Goal: Task Accomplishment & Management: Use online tool/utility

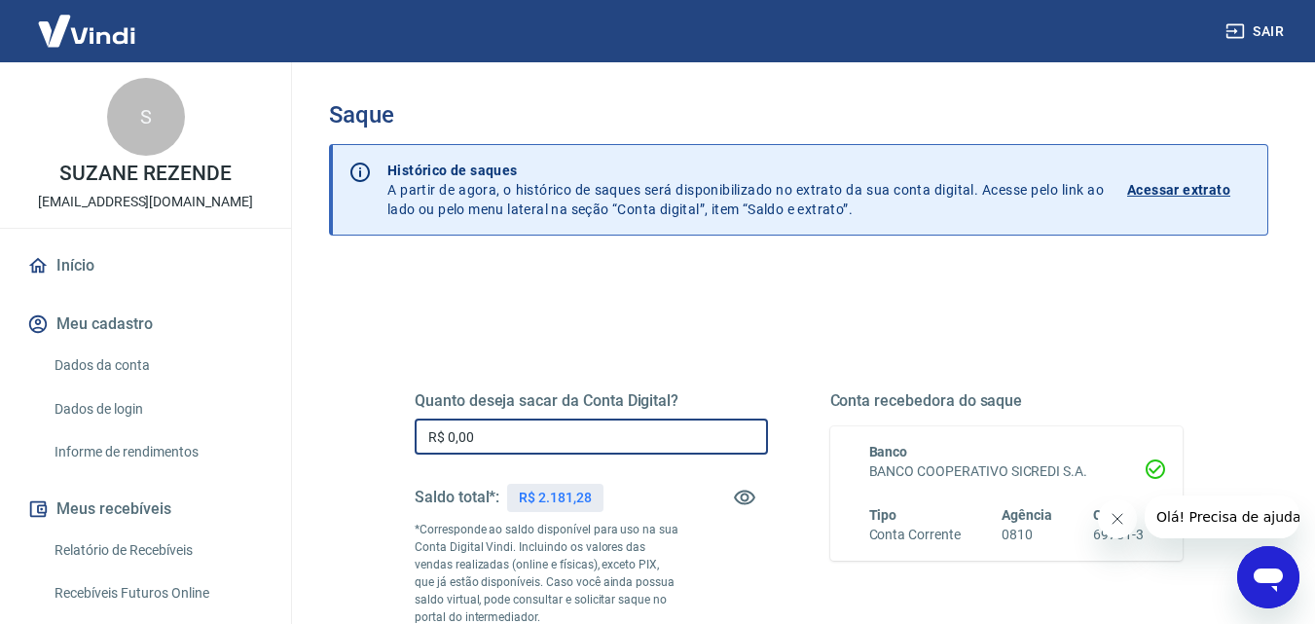
drag, startPoint x: 480, startPoint y: 438, endPoint x: 419, endPoint y: 437, distance: 60.3
click at [419, 437] on input "R$ 0,00" at bounding box center [591, 436] width 353 height 36
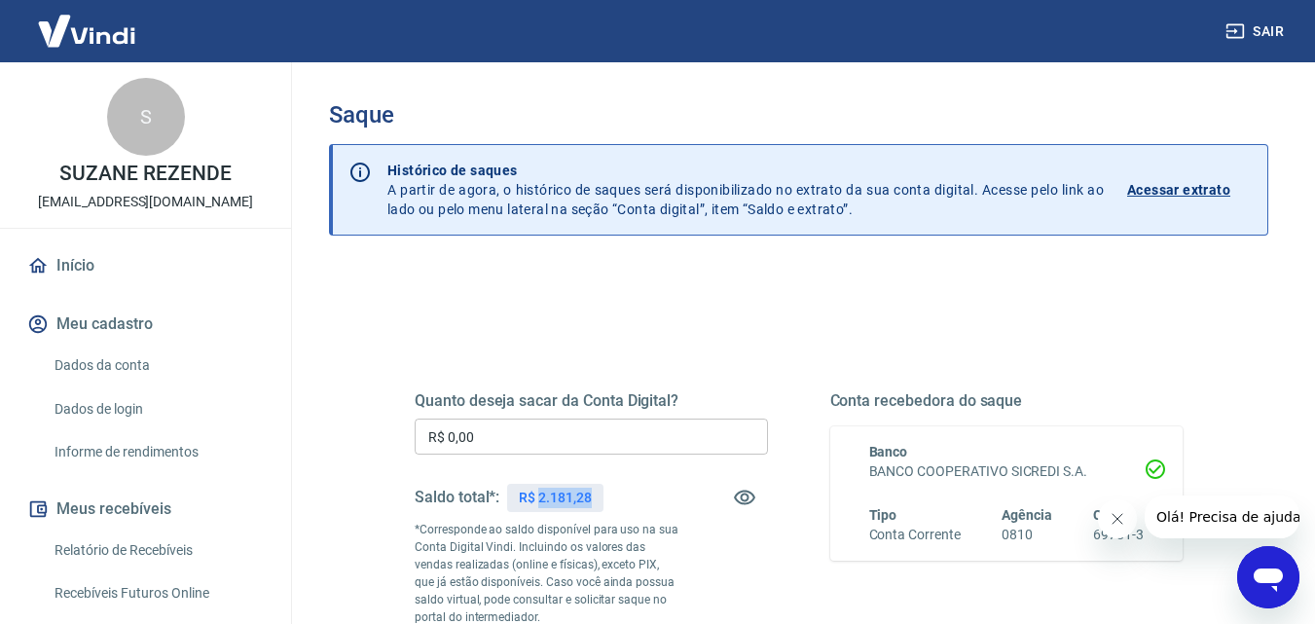
drag, startPoint x: 594, startPoint y: 497, endPoint x: 539, endPoint y: 502, distance: 54.7
click at [539, 502] on div "R$ 2.181,28" at bounding box center [554, 498] width 95 height 28
copy p "2.181,28"
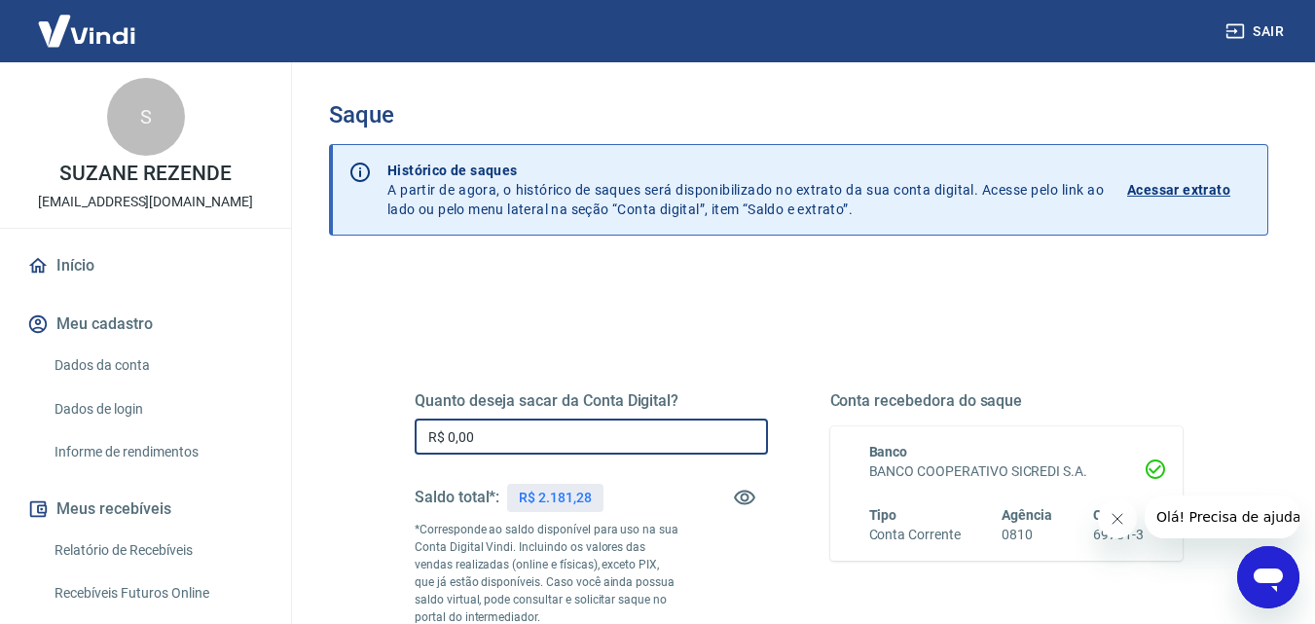
drag, startPoint x: 476, startPoint y: 437, endPoint x: 403, endPoint y: 437, distance: 73.0
click at [403, 437] on div "Quanto deseja sacar da Conta Digital? R$ 0,00 ​ Saldo total*: R$ 2.181,28 *Corr…" at bounding box center [798, 541] width 815 height 470
paste input "2.181,28"
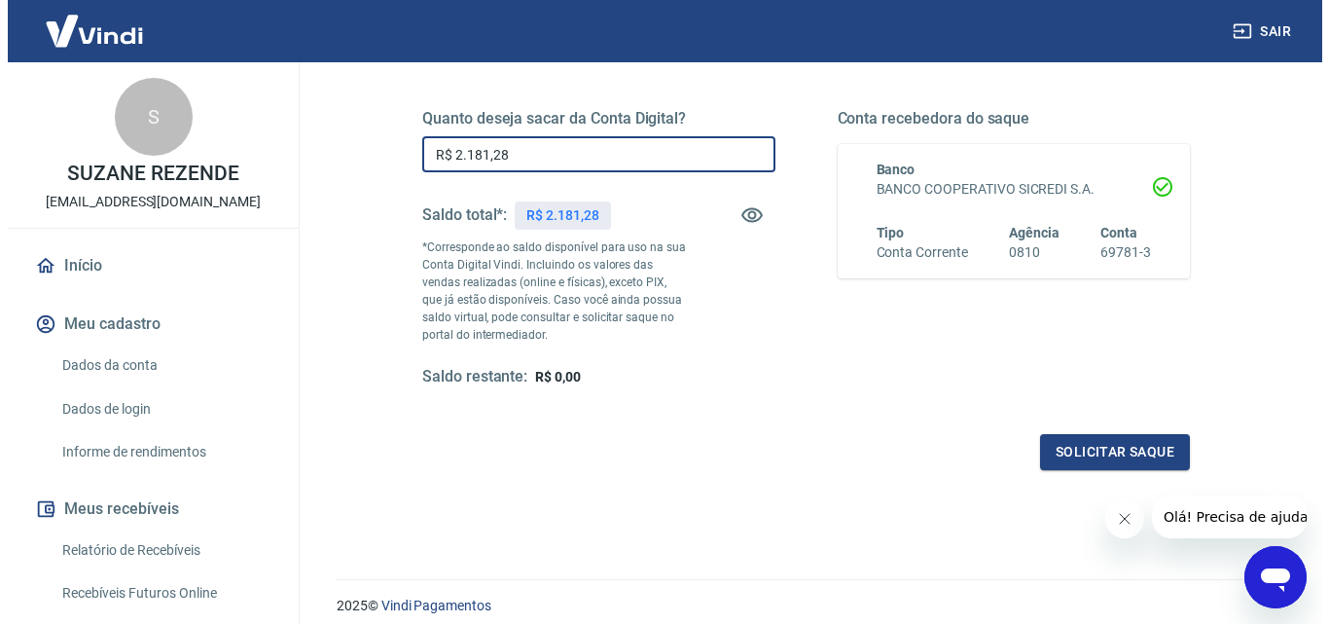
scroll to position [292, 0]
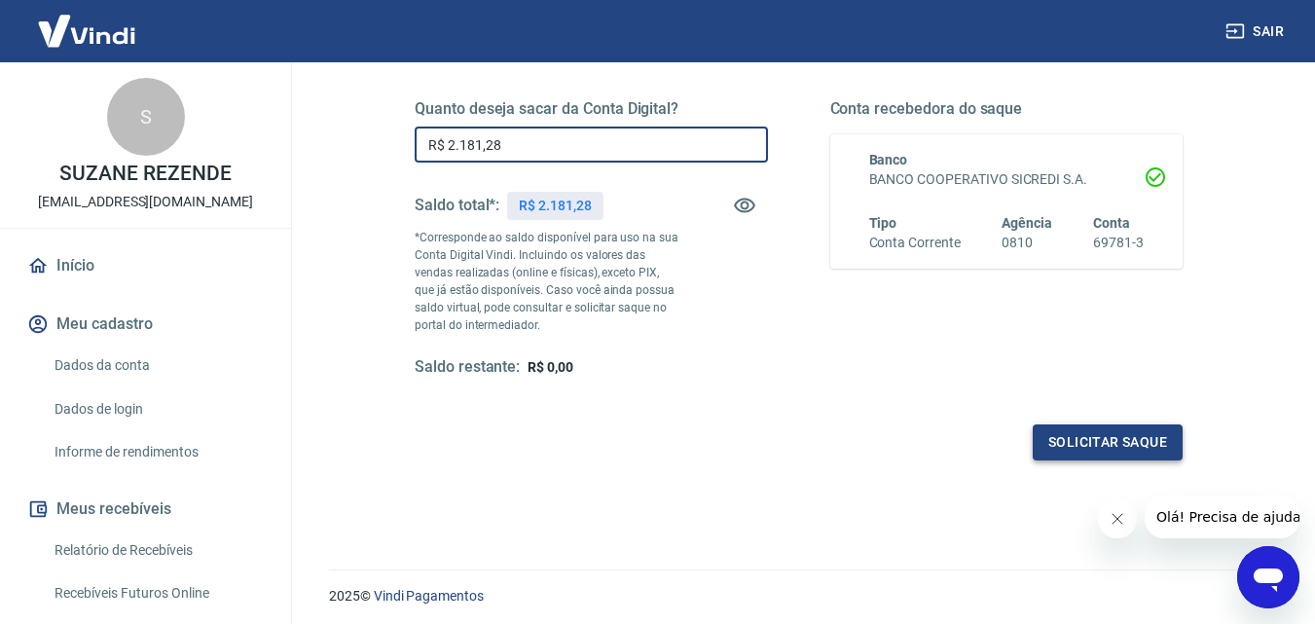
type input "R$ 2.181,28"
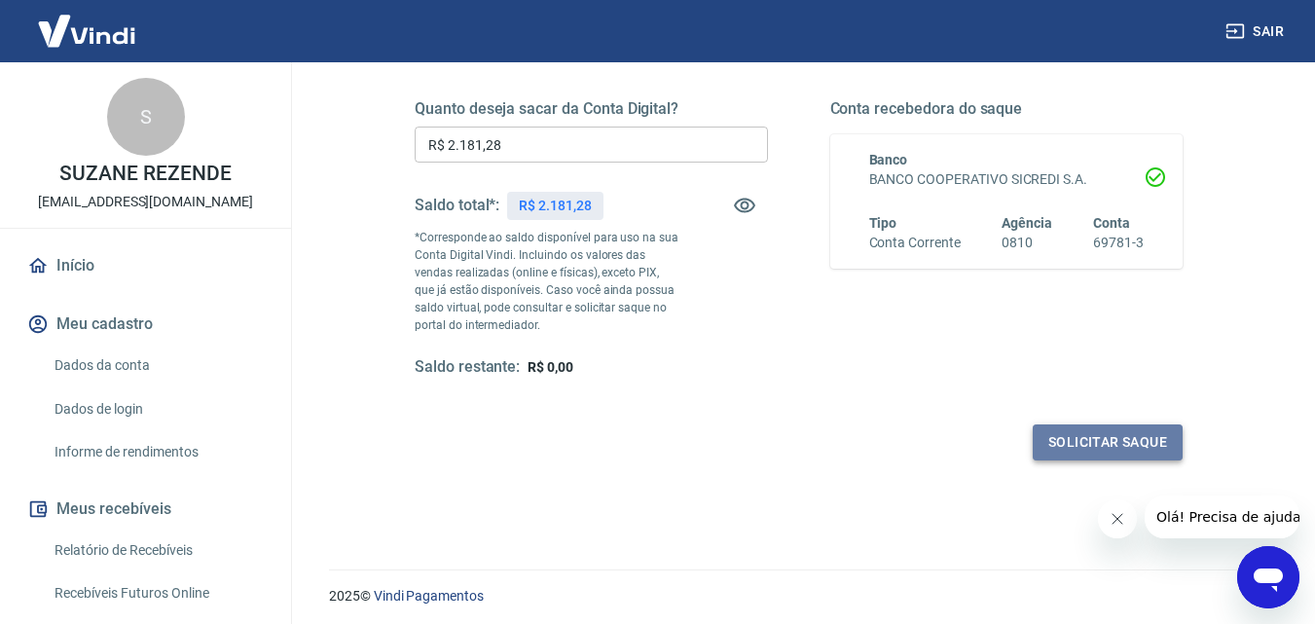
click at [1129, 434] on button "Solicitar saque" at bounding box center [1108, 442] width 150 height 36
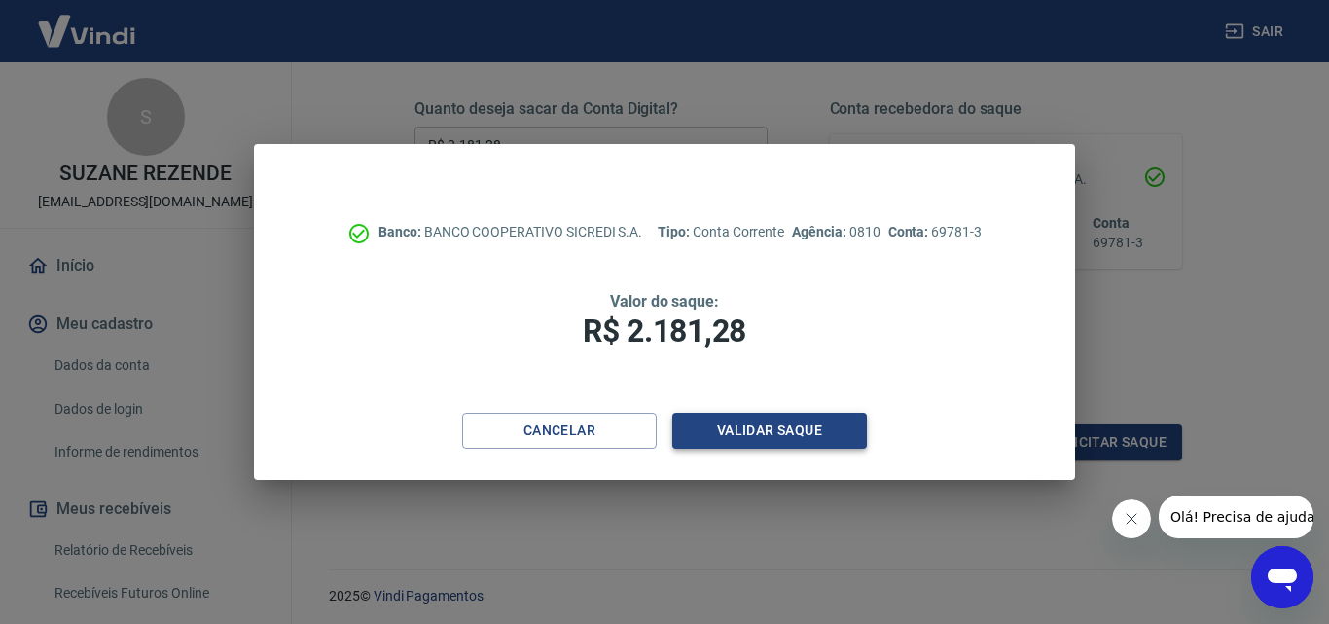
click at [791, 430] on button "Validar saque" at bounding box center [769, 431] width 195 height 36
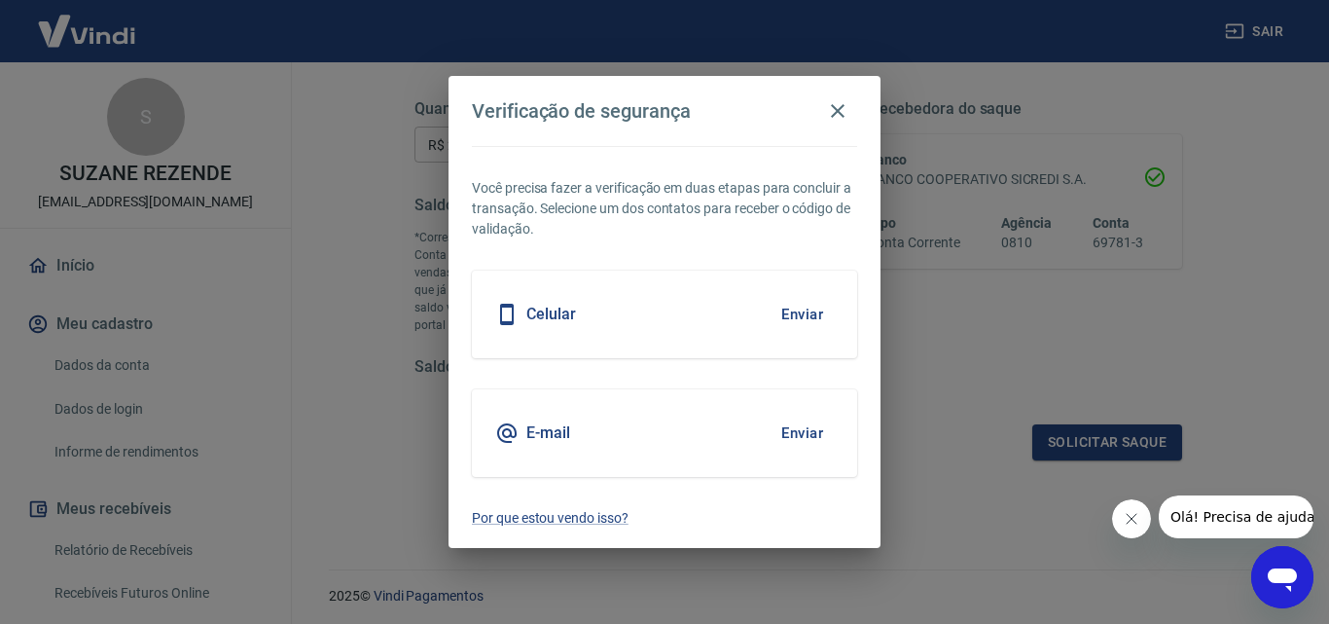
click at [727, 305] on div "Celular Enviar" at bounding box center [664, 315] width 385 height 88
click at [794, 313] on button "Enviar" at bounding box center [802, 314] width 63 height 41
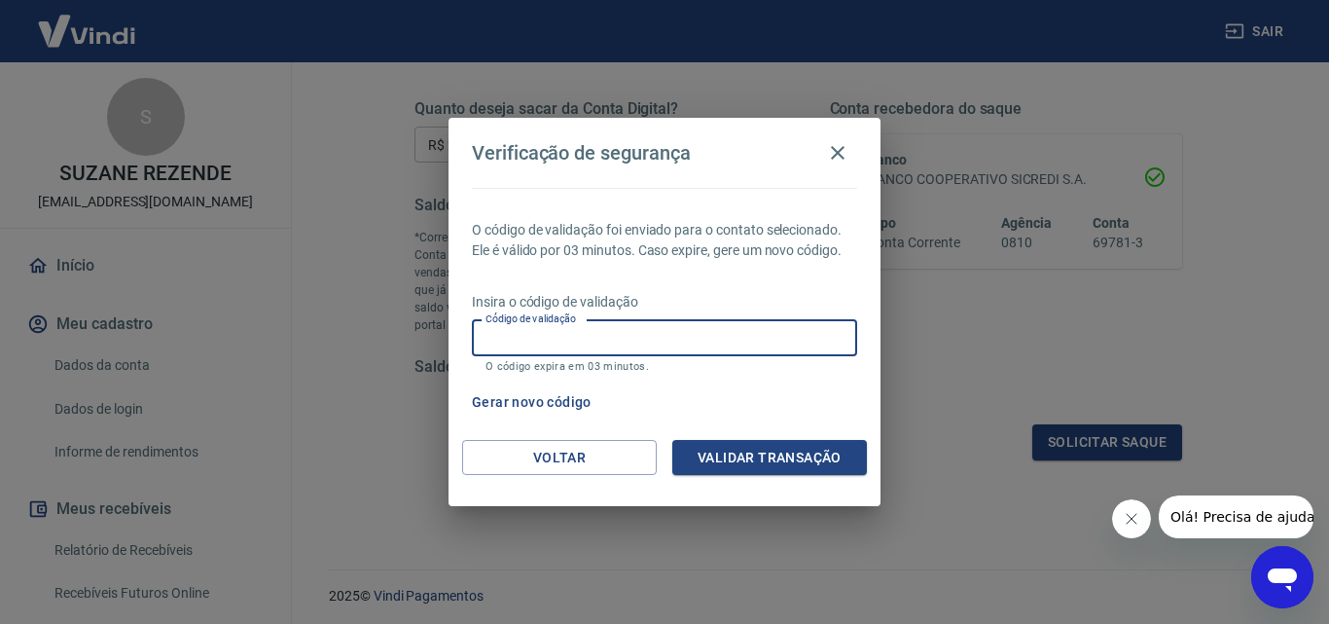
click at [658, 337] on input "Código de validação" at bounding box center [664, 338] width 385 height 36
type input "403627"
click at [768, 459] on button "Validar transação" at bounding box center [769, 458] width 195 height 36
